Goal: Task Accomplishment & Management: Manage account settings

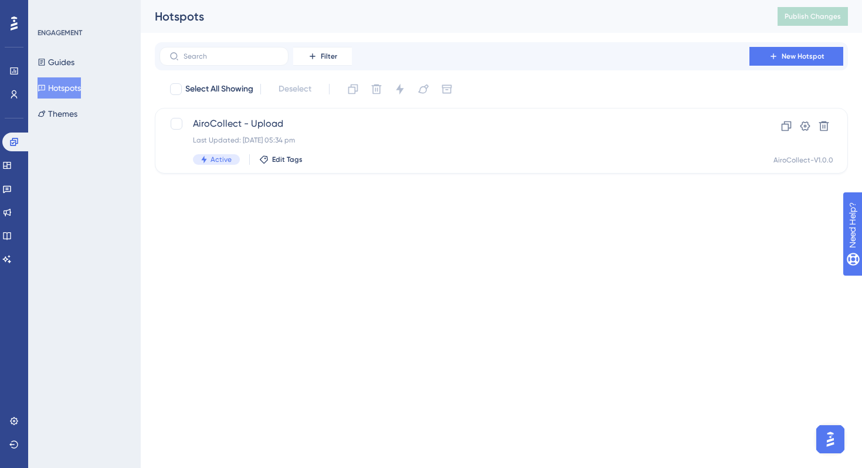
click at [242, 16] on div "Hotspots" at bounding box center [451, 16] width 593 height 16
click at [72, 63] on button "Guides" at bounding box center [56, 62] width 37 height 21
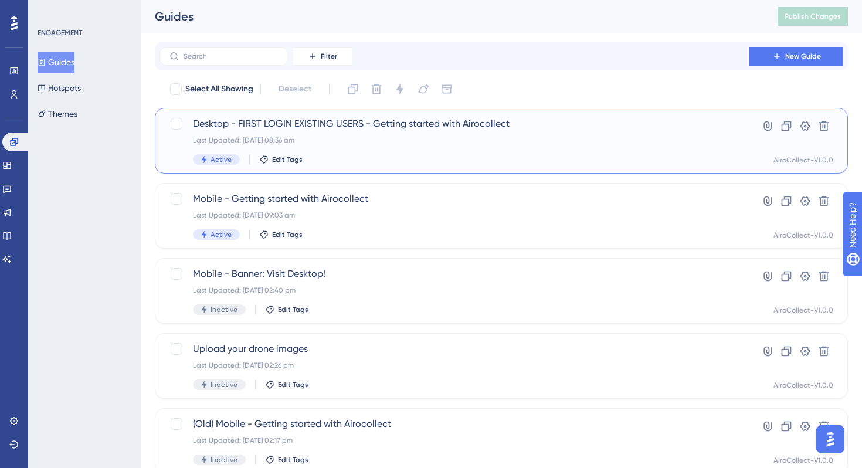
click at [307, 137] on div "Last Updated: 12 Sept 2025 08:36 am" at bounding box center [454, 139] width 523 height 9
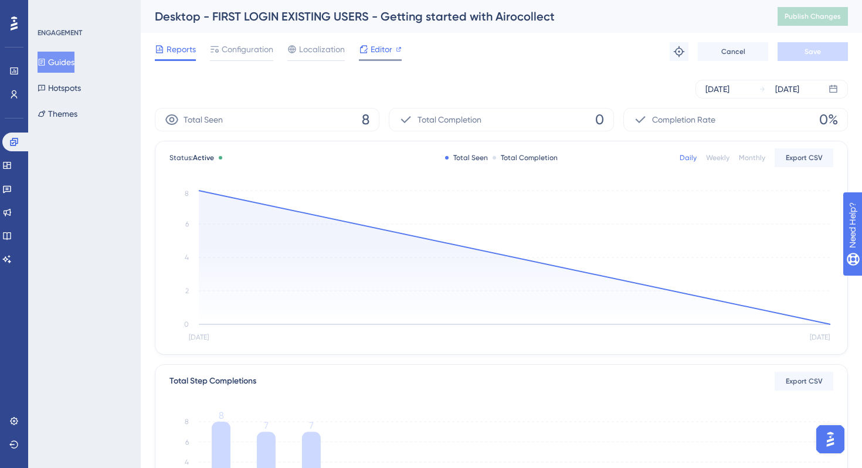
click at [372, 55] on span "Editor" at bounding box center [382, 49] width 22 height 14
click at [314, 49] on span "Localization" at bounding box center [322, 49] width 46 height 14
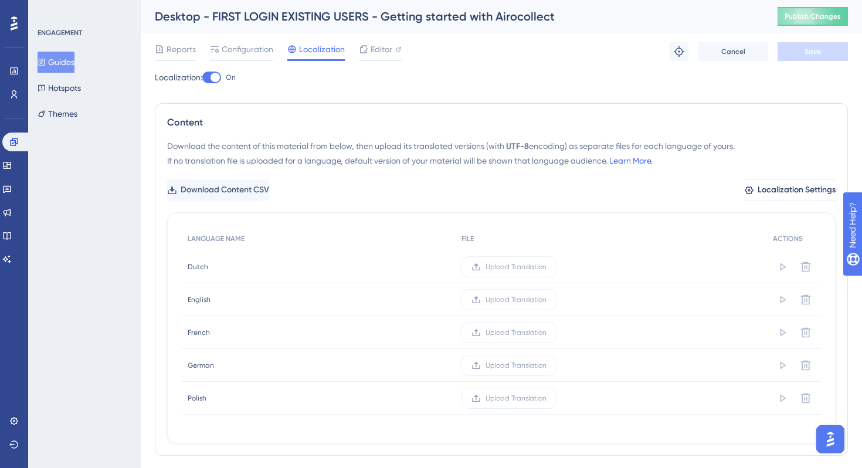
click at [209, 80] on div at bounding box center [211, 78] width 19 height 12
click at [202, 78] on input "On" at bounding box center [202, 77] width 1 height 1
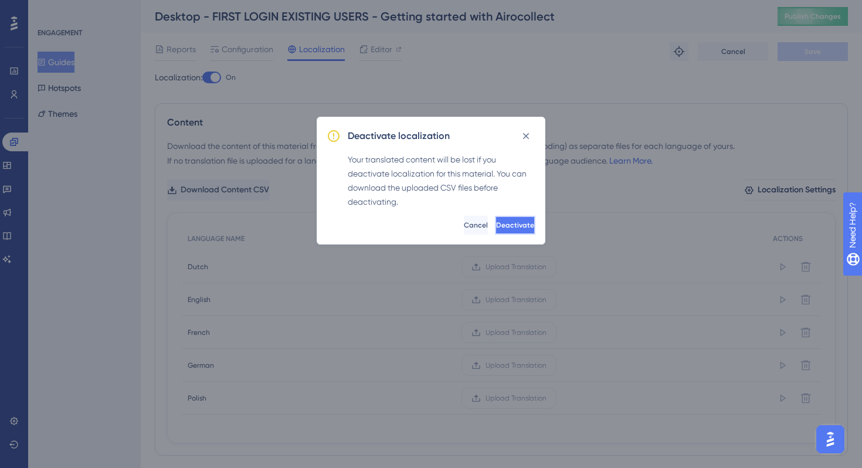
click at [507, 225] on span "Deactivate" at bounding box center [515, 224] width 38 height 9
checkbox input "false"
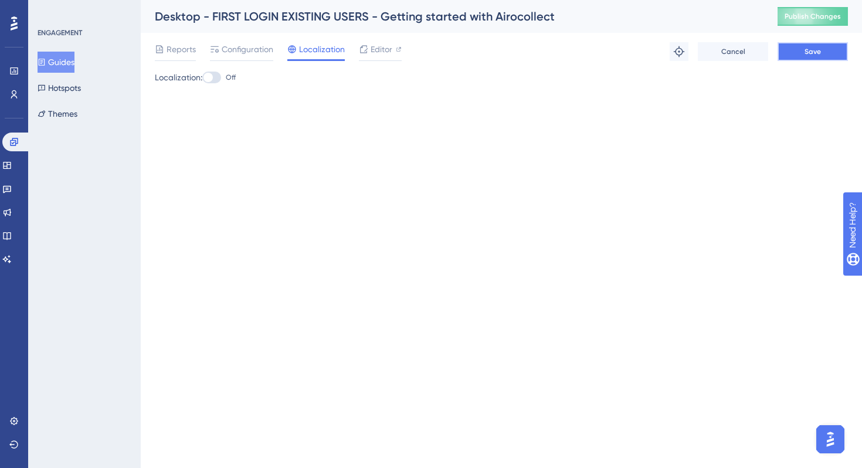
click at [799, 48] on button "Save" at bounding box center [812, 51] width 70 height 19
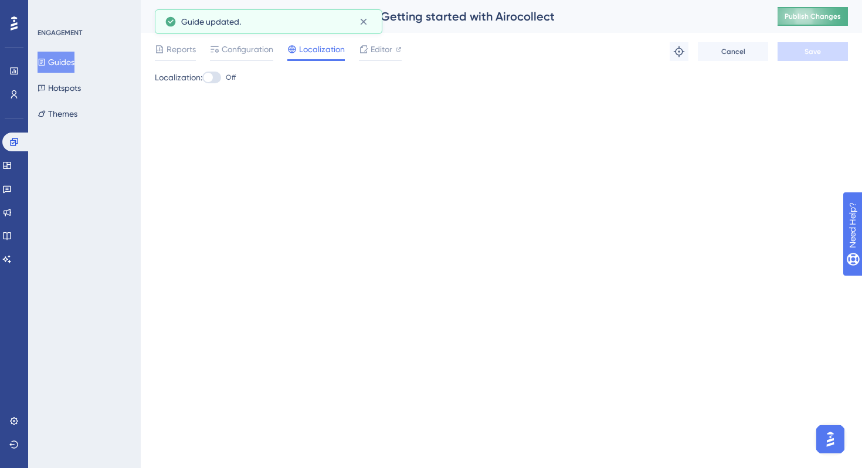
click at [804, 18] on span "Publish Changes" at bounding box center [812, 16] width 56 height 9
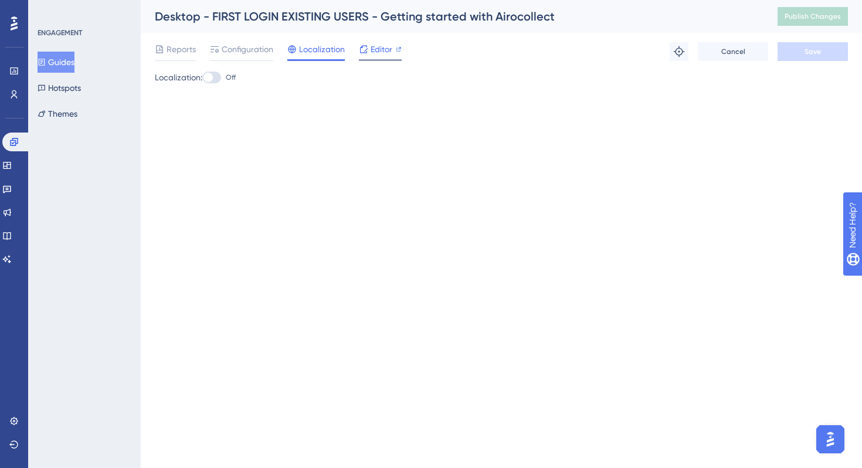
click at [380, 51] on span "Editor" at bounding box center [382, 49] width 22 height 14
click at [371, 52] on span "Editor" at bounding box center [382, 49] width 22 height 14
click at [798, 16] on span "Publish Changes" at bounding box center [812, 16] width 56 height 9
click at [220, 79] on div at bounding box center [211, 78] width 19 height 12
click at [202, 78] on input "Off" at bounding box center [202, 77] width 1 height 1
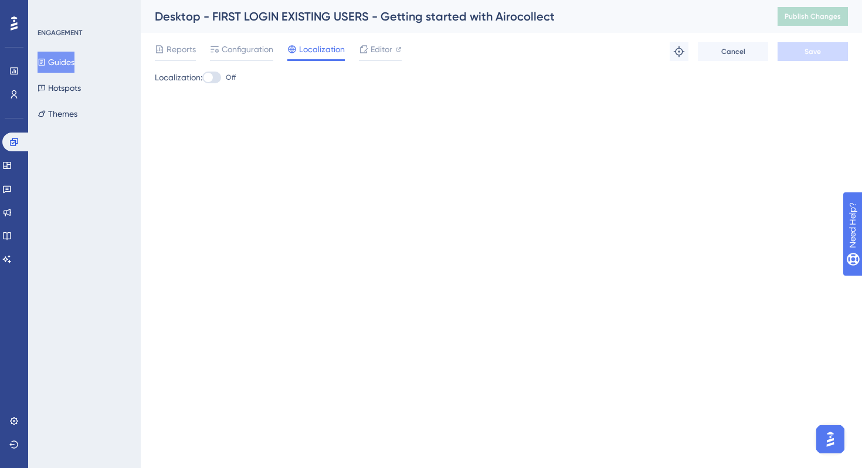
checkbox input "true"
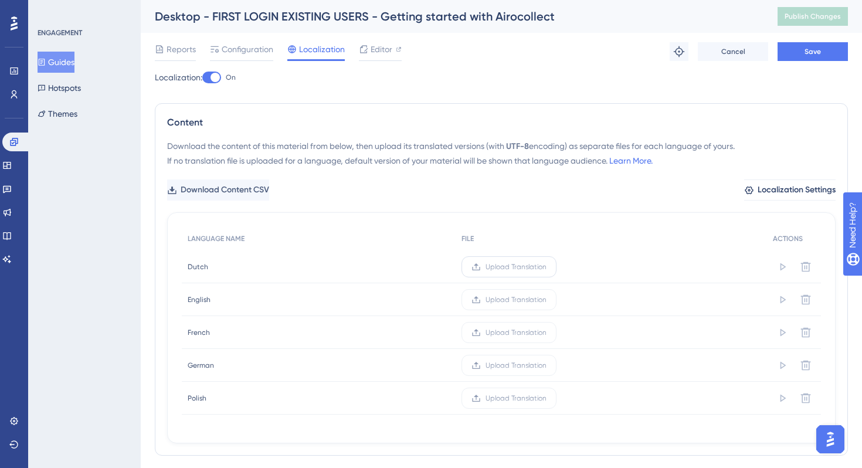
click at [522, 271] on label "Upload Translation" at bounding box center [508, 266] width 95 height 21
click at [546, 267] on input "Upload Translation" at bounding box center [546, 267] width 0 height 0
click at [480, 335] on span "Upload Translation" at bounding box center [504, 332] width 61 height 9
click at [535, 332] on input "Upload Translation" at bounding box center [535, 332] width 0 height 0
click at [493, 66] on div "Reports Configuration Localization Editor Troubleshoot Cancel Save" at bounding box center [501, 52] width 693 height 38
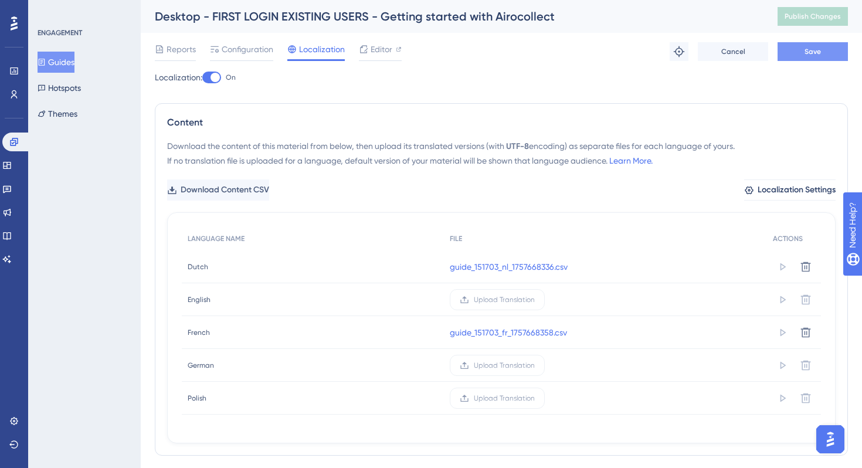
click at [792, 49] on button "Save" at bounding box center [812, 51] width 70 height 19
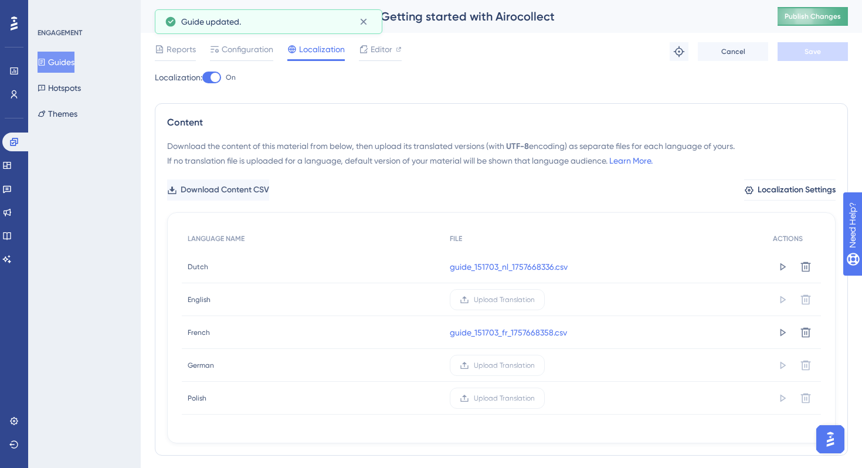
click at [803, 18] on span "Publish Changes" at bounding box center [812, 16] width 56 height 9
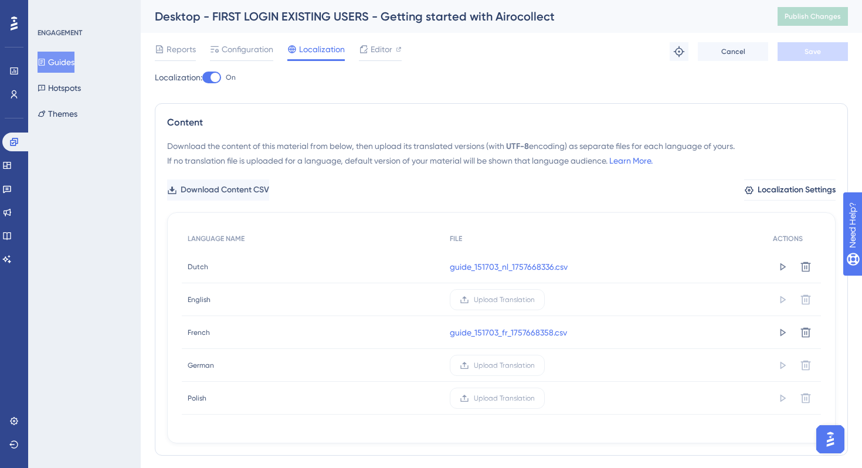
click at [478, 74] on div "Localization: On" at bounding box center [501, 77] width 693 height 14
click at [479, 72] on div "Localization: On" at bounding box center [501, 77] width 693 height 14
click at [804, 331] on icon at bounding box center [806, 333] width 12 height 12
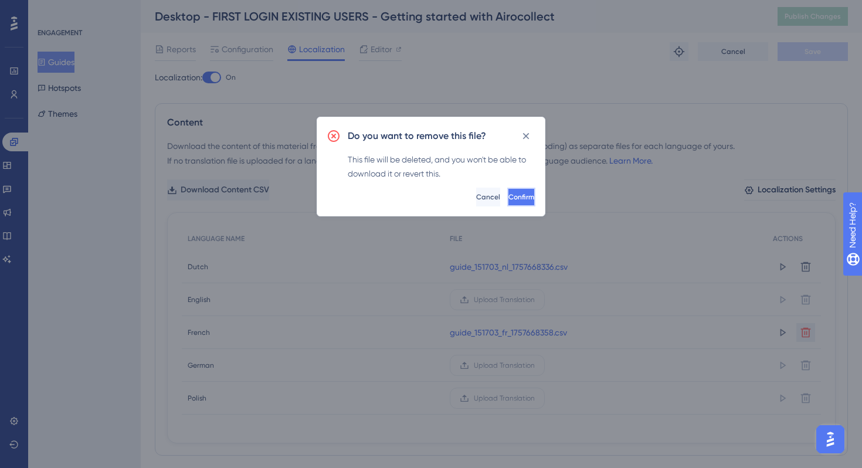
click at [508, 201] on span "Confirm" at bounding box center [521, 196] width 26 height 9
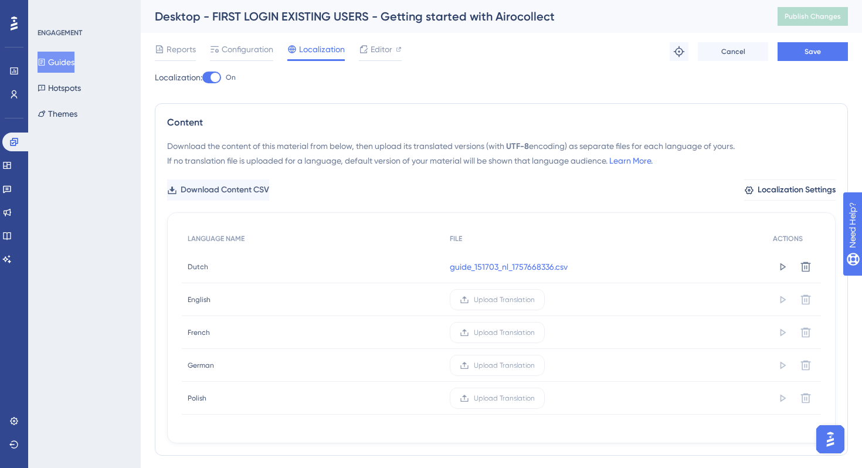
click at [794, 34] on div "Reports Configuration Localization Editor Troubleshoot Cancel Save" at bounding box center [501, 52] width 693 height 38
click at [794, 47] on button "Save" at bounding box center [812, 51] width 70 height 19
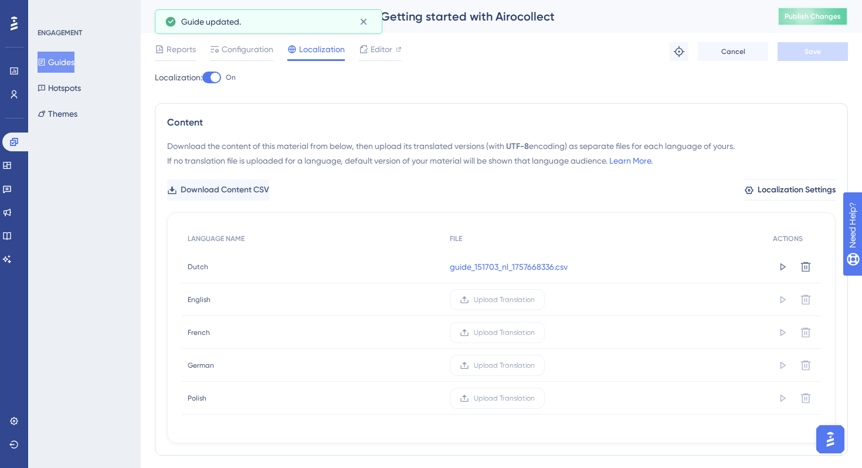
click at [803, 12] on span "Publish Changes" at bounding box center [812, 16] width 56 height 9
